Goal: Transaction & Acquisition: Purchase product/service

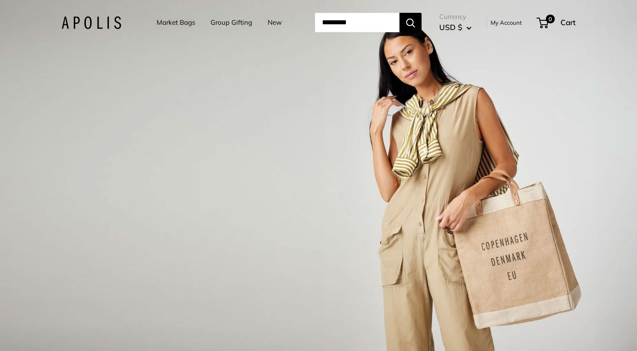
click at [254, 153] on div "1 / 3" at bounding box center [318, 175] width 637 height 351
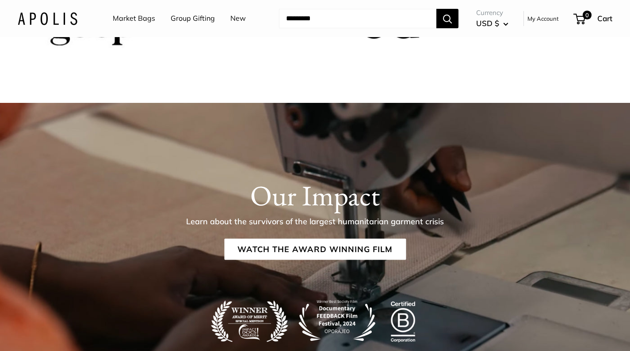
scroll to position [1416, 0]
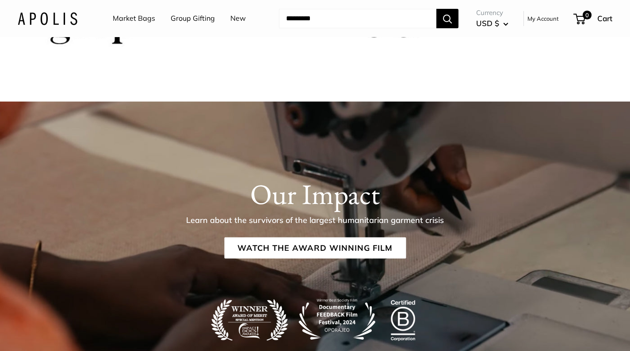
click at [150, 18] on link "Market Bags" at bounding box center [134, 18] width 42 height 13
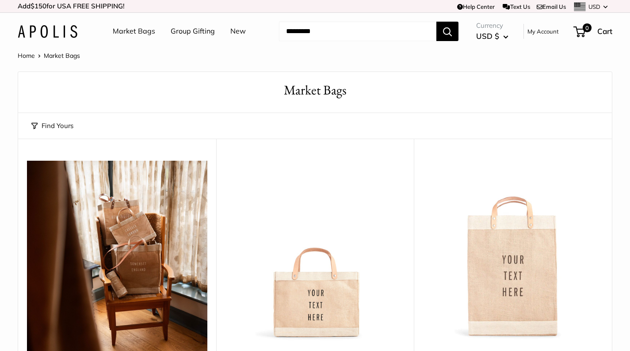
click at [0, 0] on img at bounding box center [0, 0] width 0 height 0
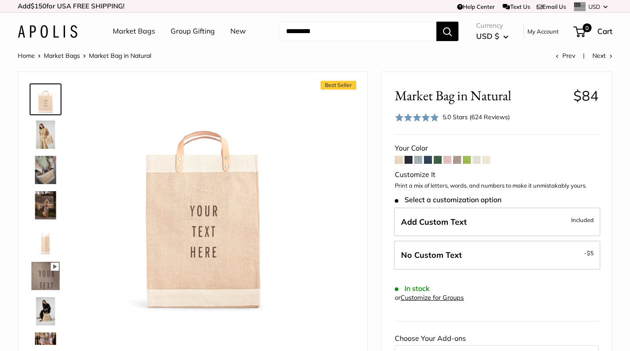
click at [59, 127] on img at bounding box center [45, 135] width 28 height 28
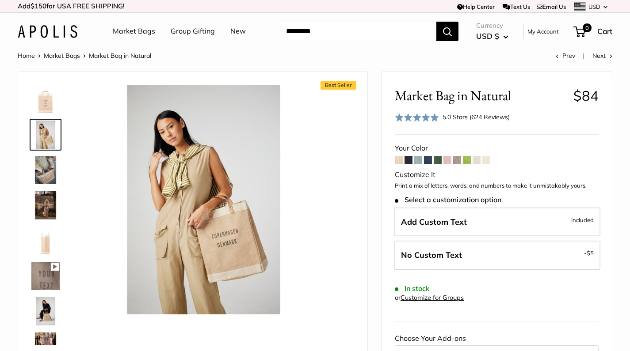
click at [48, 158] on img at bounding box center [45, 170] width 28 height 28
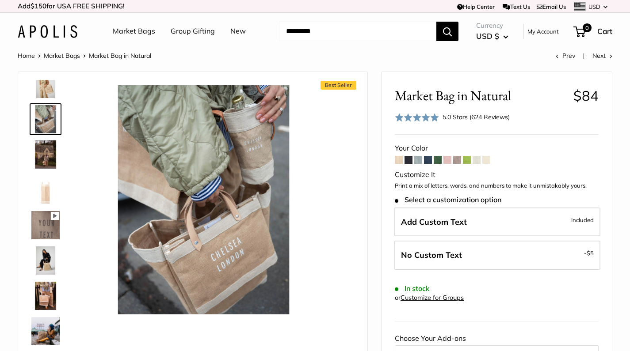
scroll to position [77, 0]
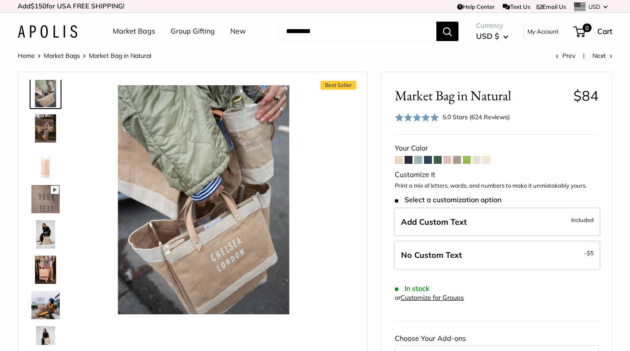
click at [46, 232] on img at bounding box center [45, 235] width 28 height 28
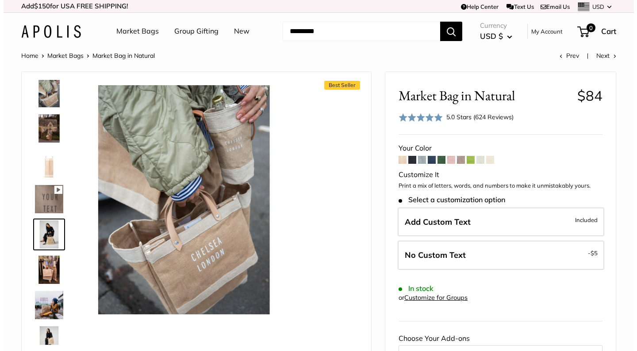
scroll to position [98, 0]
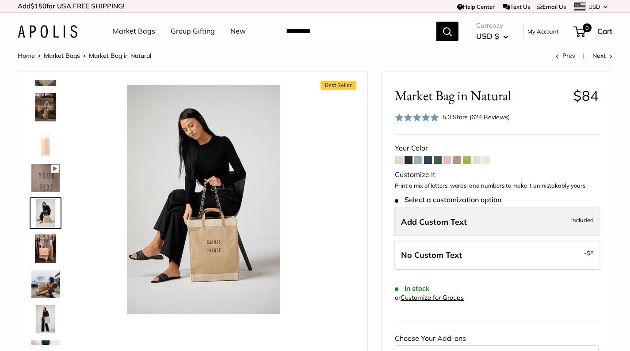
click at [415, 224] on span "Add Custom Text" at bounding box center [434, 222] width 66 height 10
